Goal: Find specific page/section: Find specific page/section

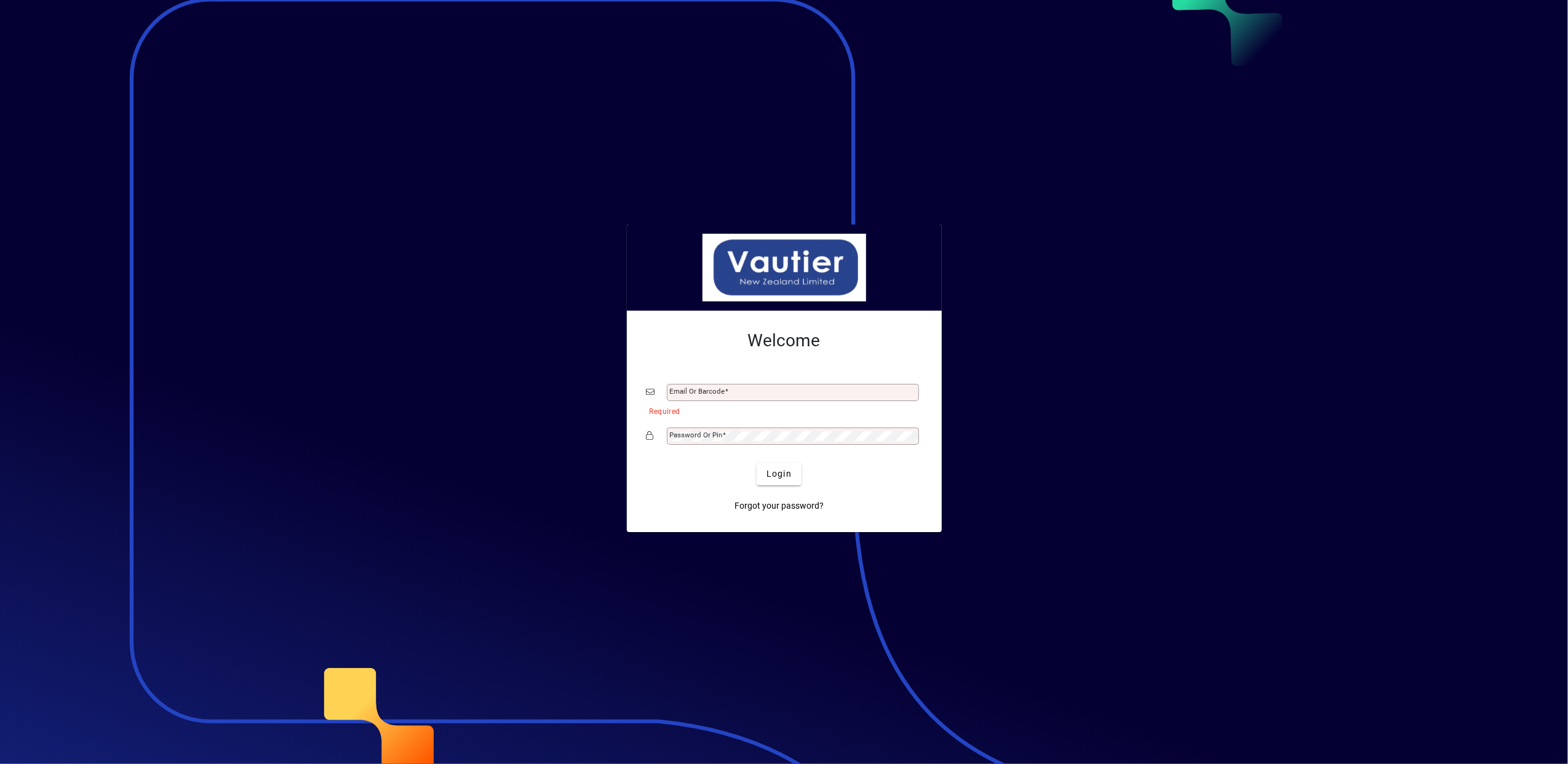
click at [1069, 419] on div at bounding box center [784, 382] width 1568 height 764
click at [752, 392] on input "Email or Barcode" at bounding box center [794, 392] width 249 height 10
type input "**********"
click at [781, 476] on span "Login" at bounding box center [779, 474] width 25 height 13
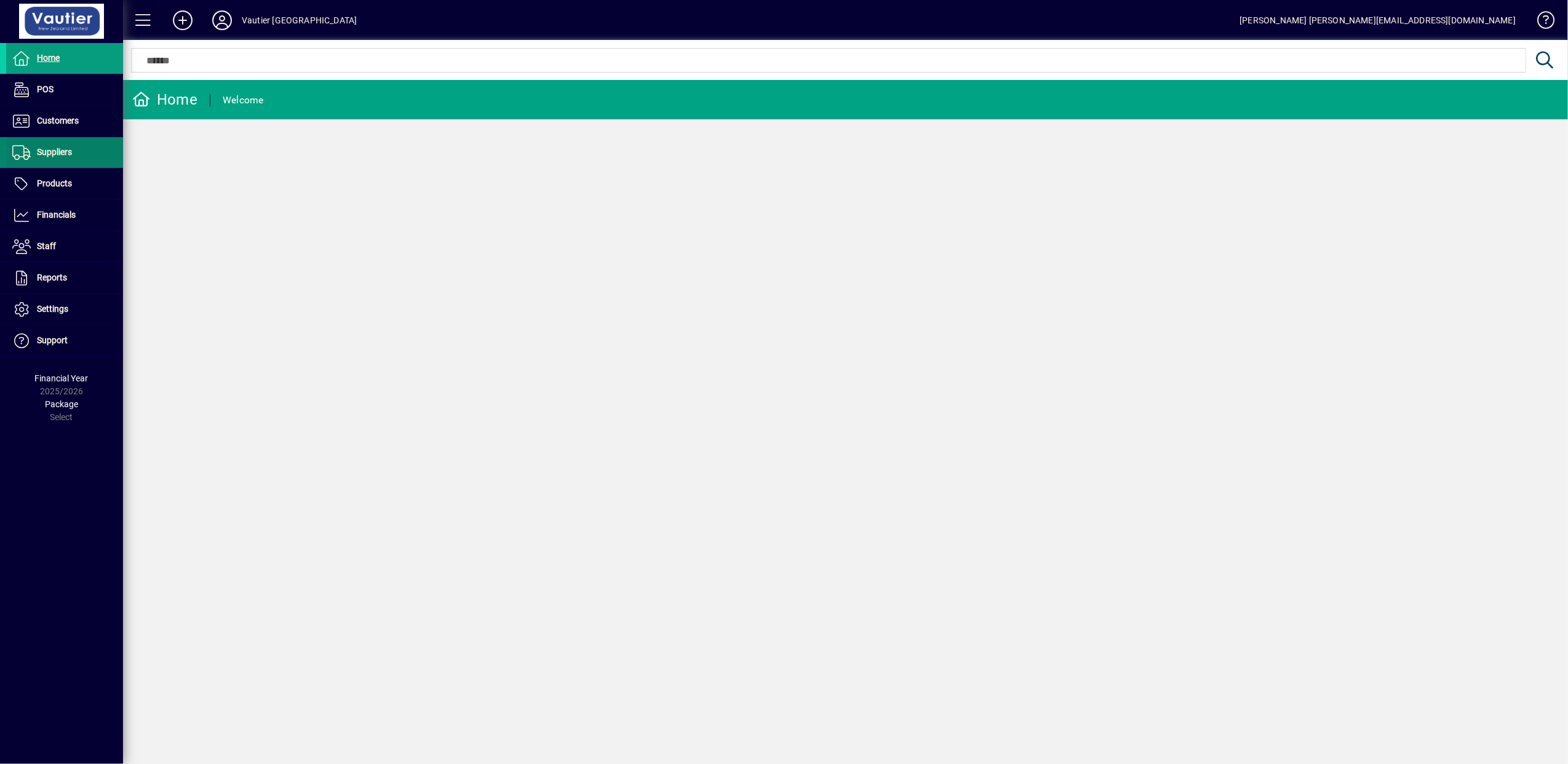
click at [64, 158] on span "Suppliers" at bounding box center [39, 152] width 66 height 15
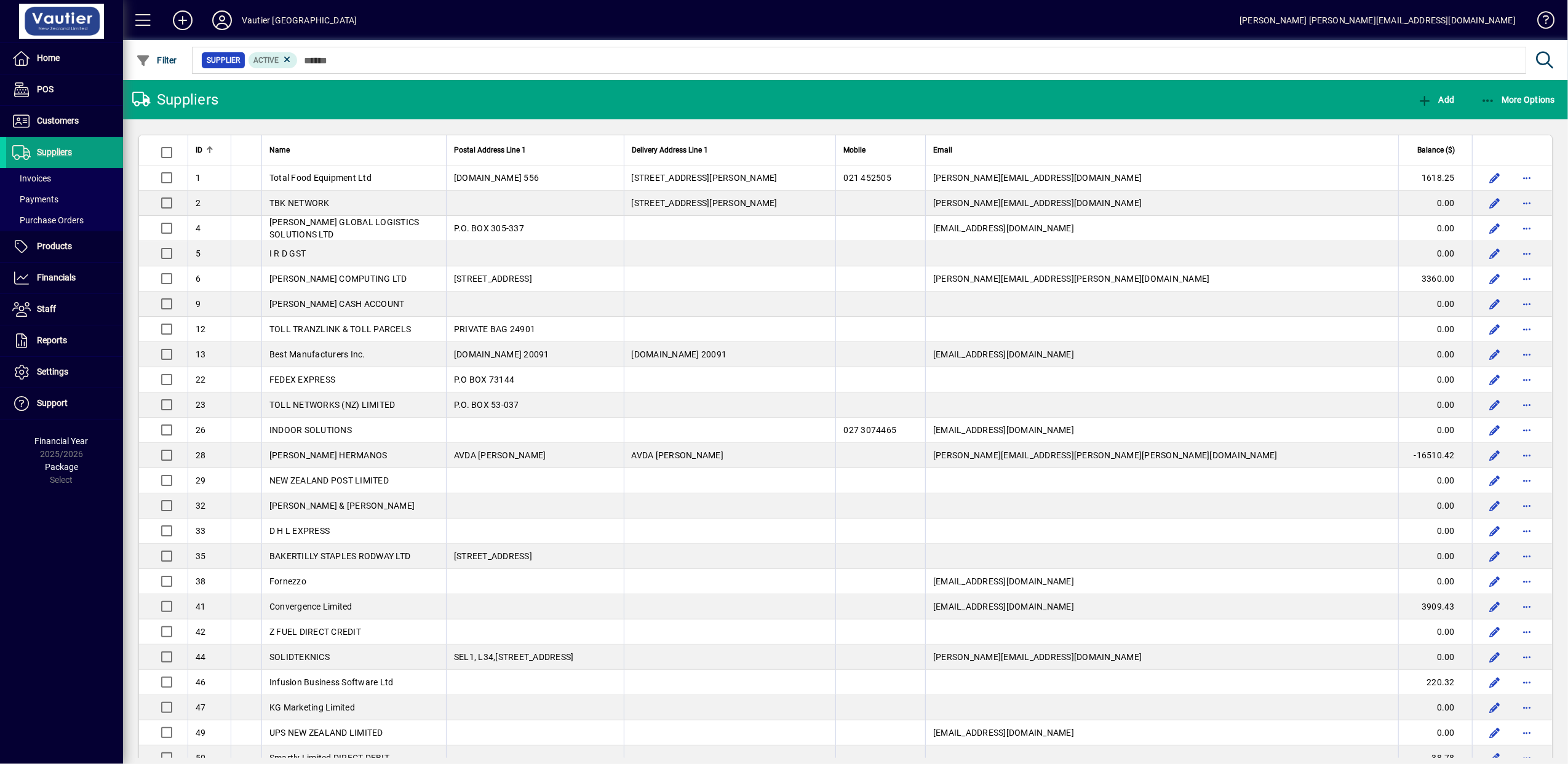
drag, startPoint x: 1101, startPoint y: 1, endPoint x: 967, endPoint y: 25, distance: 136.1
click at [967, 25] on mat-toolbar-row "Vautier New Zealand Mike McLay mike@tfe.co.nz" at bounding box center [845, 20] width 1445 height 40
click at [1073, 23] on mat-toolbar-row "Vautier New Zealand Mike McLay mike@tfe.co.nz" at bounding box center [845, 20] width 1445 height 40
